Goal: Information Seeking & Learning: Learn about a topic

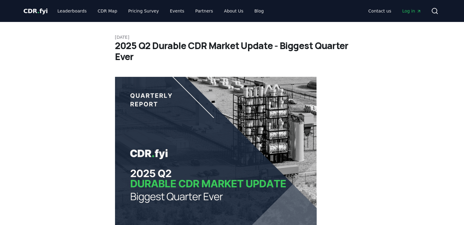
drag, startPoint x: 0, startPoint y: 0, endPoint x: 208, endPoint y: 69, distance: 219.0
